Goal: Check status: Check status

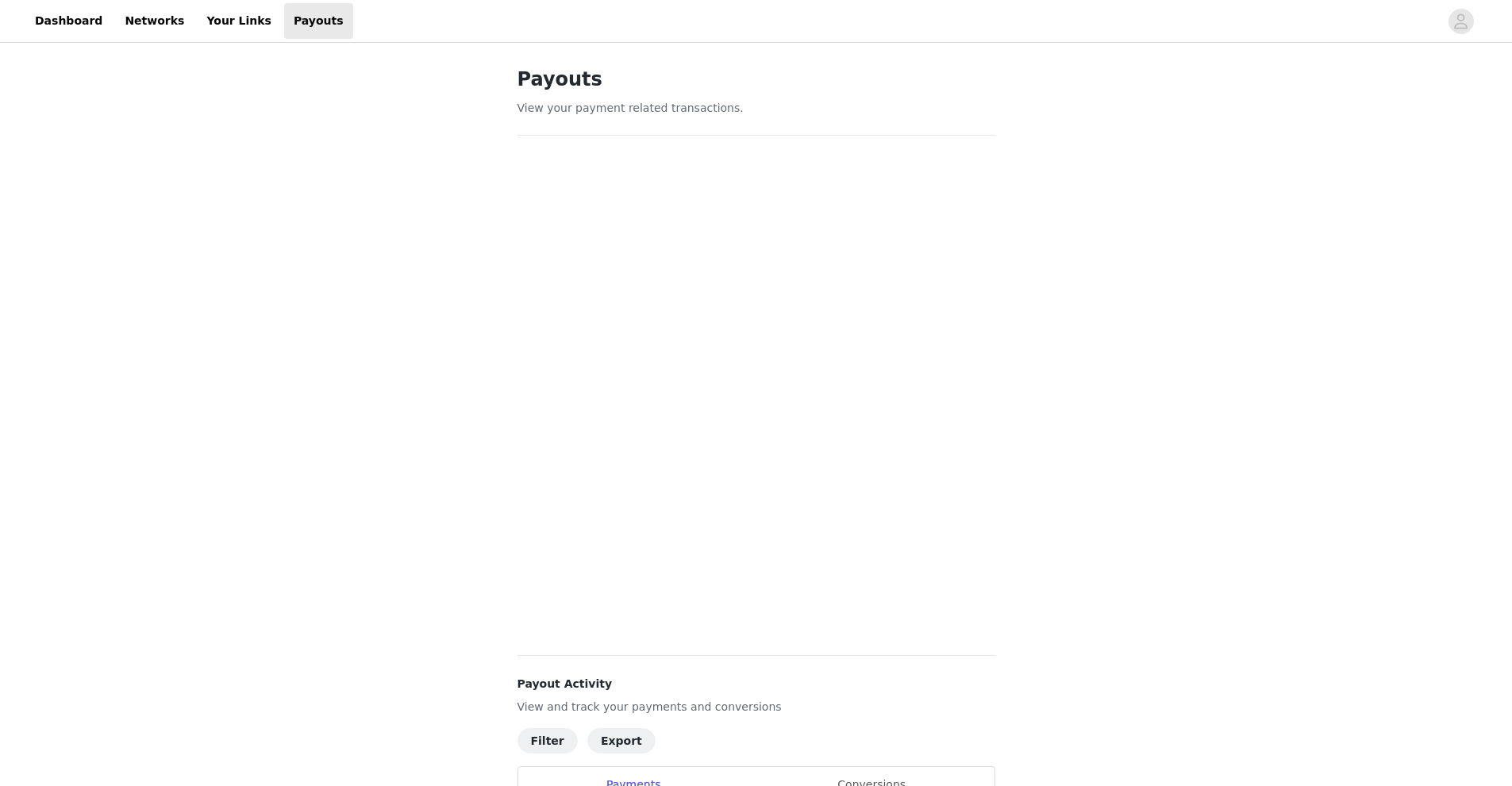
scroll to position [238, 0]
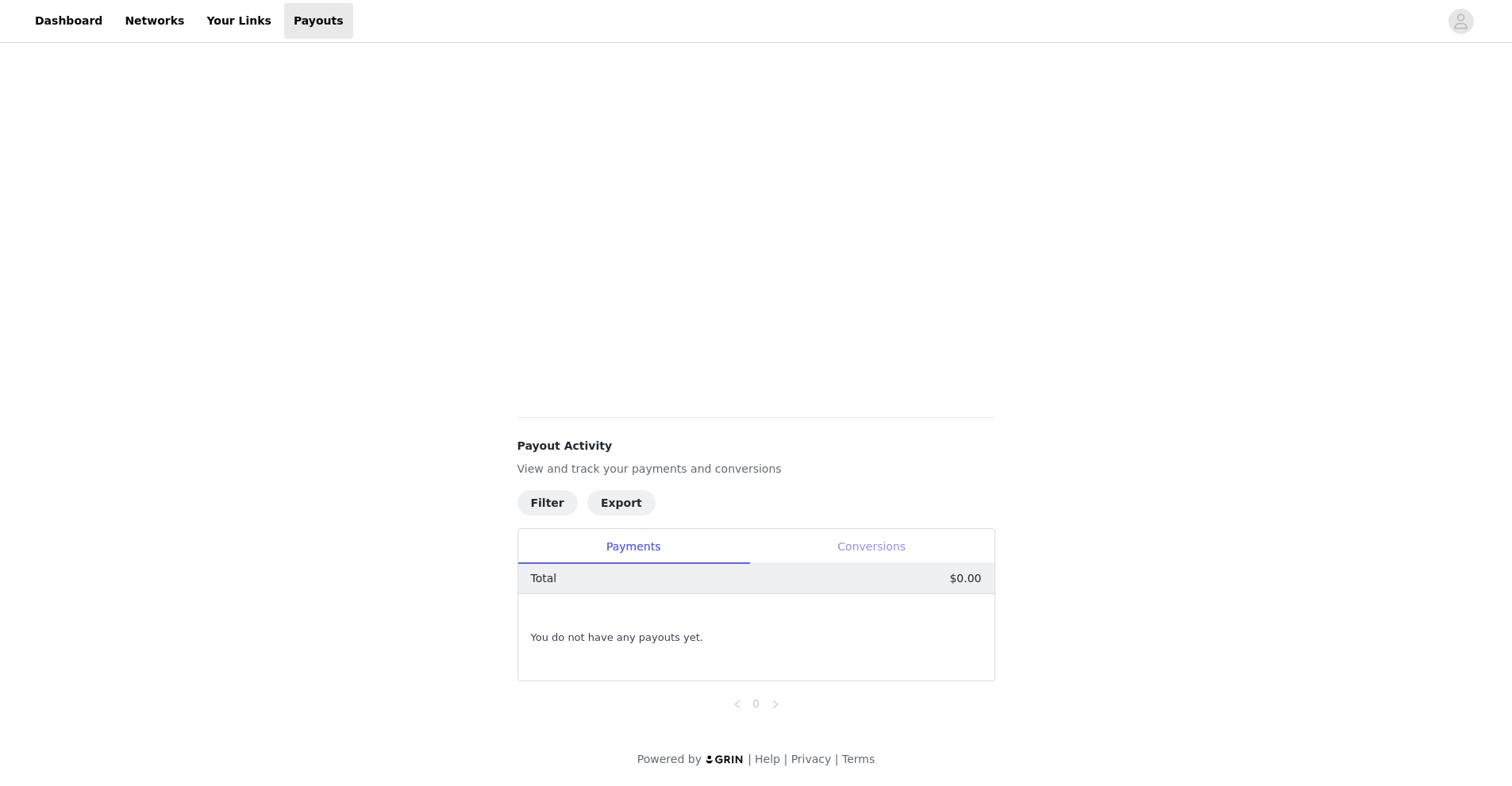
click at [868, 540] on div "Conversions" at bounding box center [872, 547] width 245 height 36
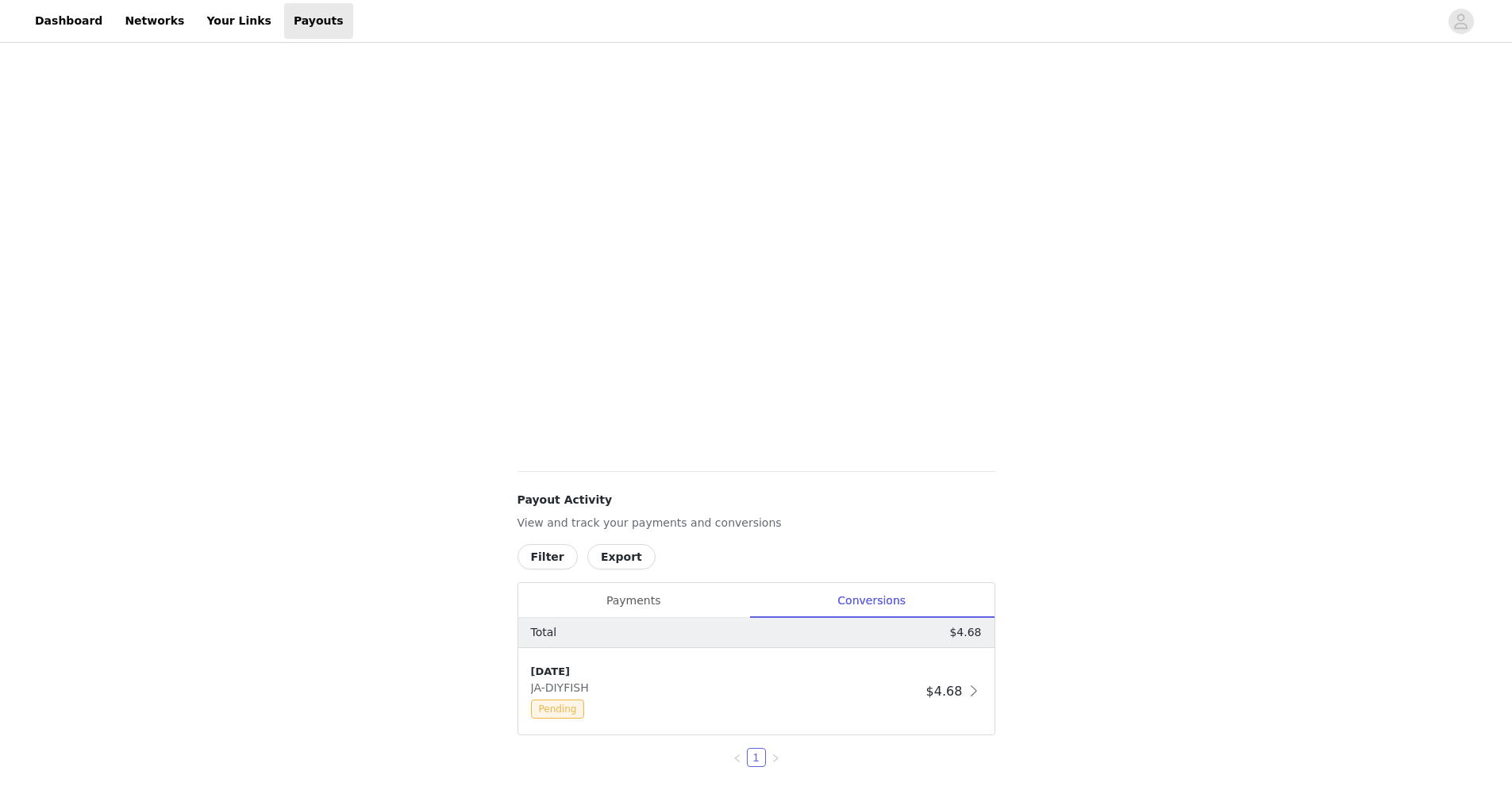
scroll to position [239, 0]
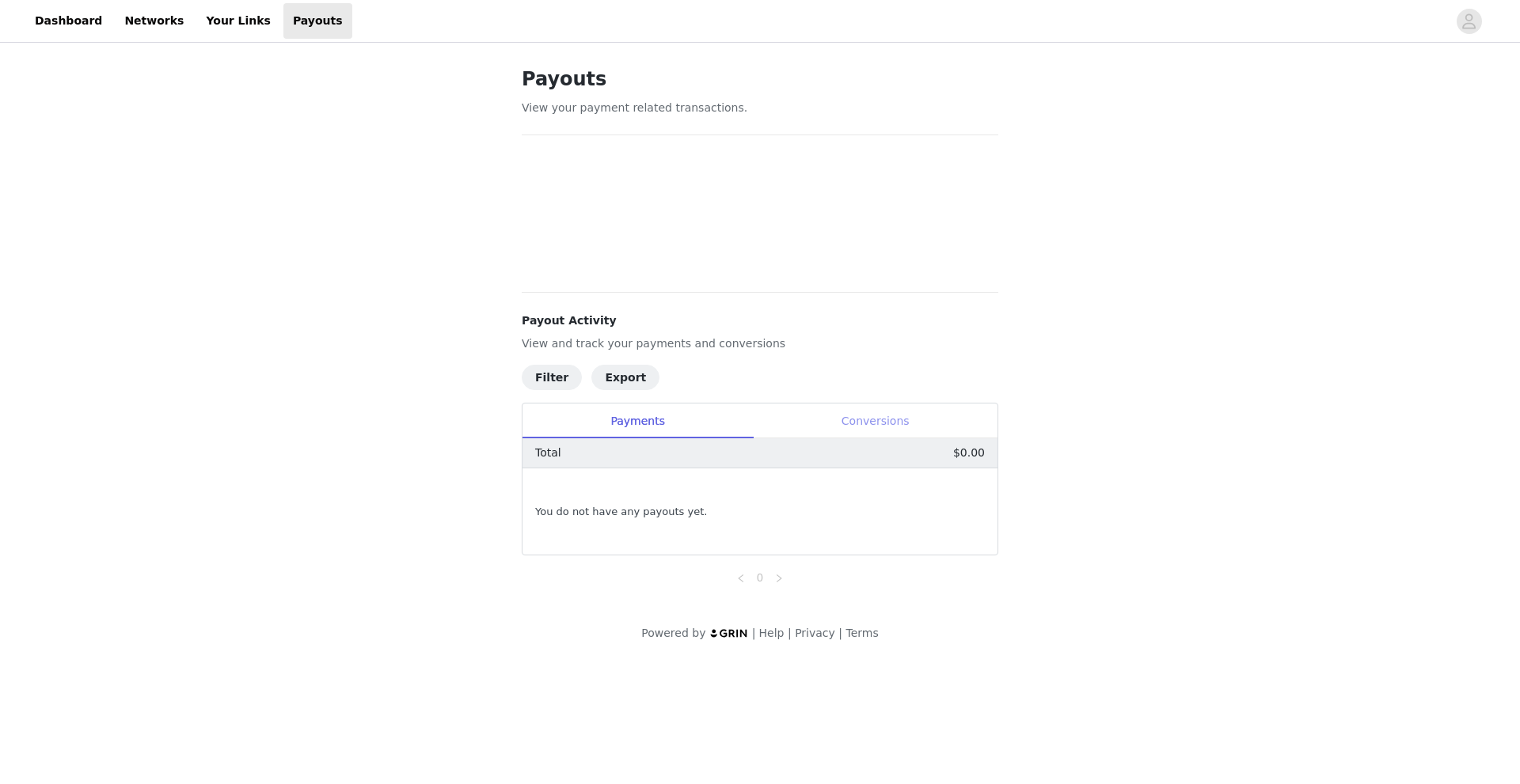
drag, startPoint x: 902, startPoint y: 427, endPoint x: 893, endPoint y: 432, distance: 10.3
click at [901, 427] on div "Conversions" at bounding box center [875, 421] width 245 height 36
